Goal: Information Seeking & Learning: Learn about a topic

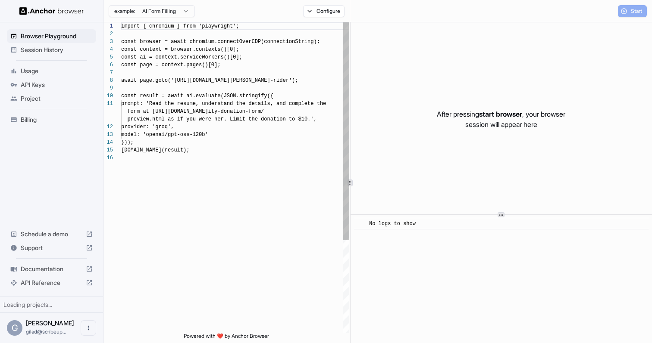
scroll to position [78, 0]
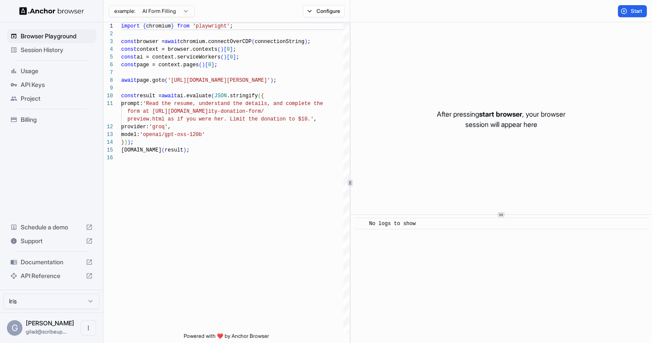
click at [60, 54] on div "Session History" at bounding box center [51, 50] width 89 height 14
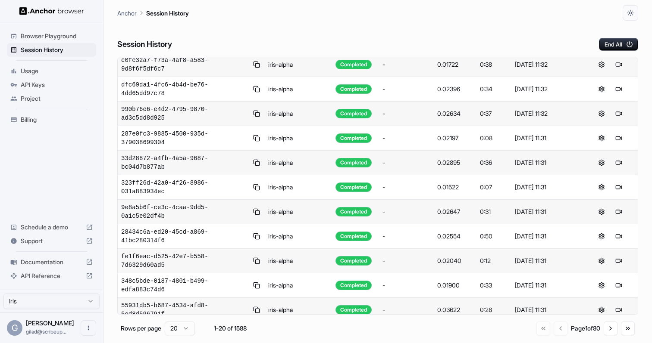
scroll to position [253, 0]
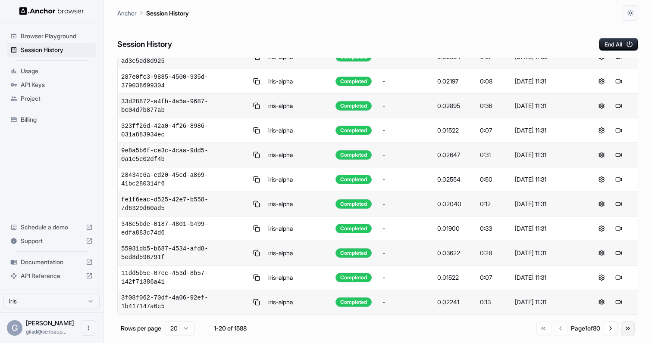
click at [623, 331] on button "Go to last page" at bounding box center [628, 329] width 14 height 14
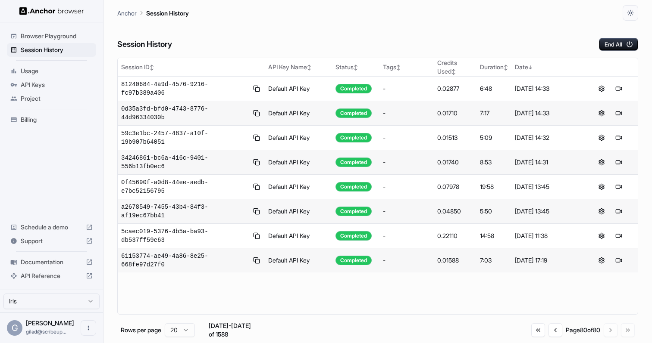
click at [540, 329] on div "Go to first page Go to previous page Page 80 of 80 Go to next page Go to last p…" at bounding box center [582, 331] width 103 height 14
click at [535, 329] on button "Go to first page" at bounding box center [538, 331] width 14 height 14
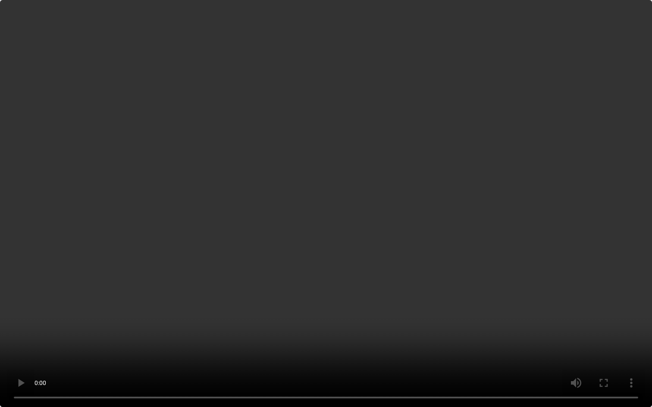
click at [247, 287] on video at bounding box center [326, 203] width 652 height 407
click at [246, 287] on video at bounding box center [326, 203] width 652 height 407
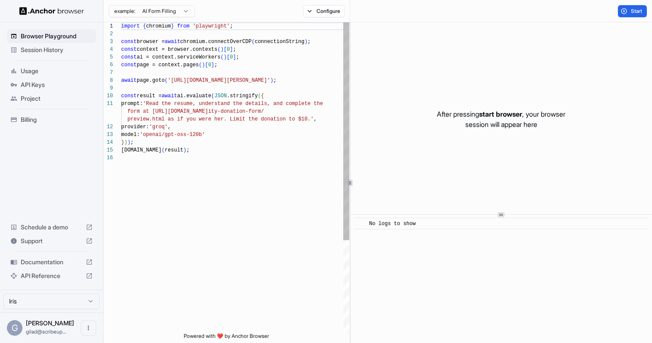
scroll to position [78, 0]
